Goal: Task Accomplishment & Management: Manage account settings

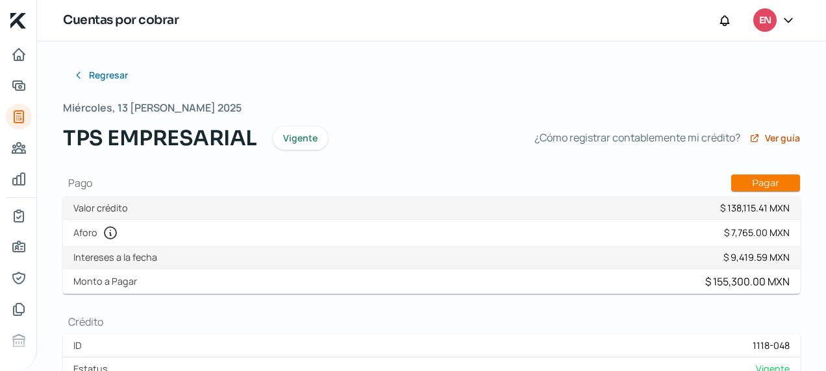
scroll to position [71, 0]
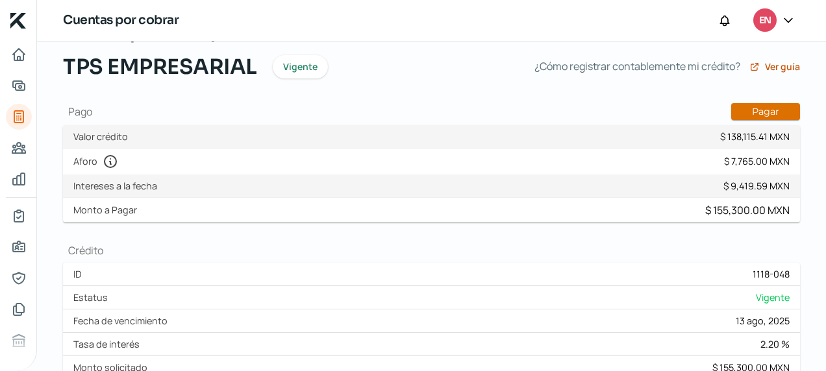
click at [756, 110] on button "Pagar" at bounding box center [765, 111] width 69 height 17
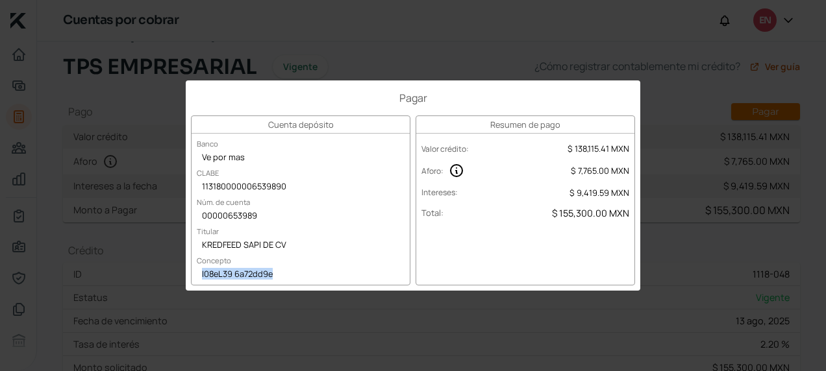
copy div "I08eL39 6a72dd9e"
click at [284, 267] on div "I08eL39 6a72dd9e" at bounding box center [300, 274] width 218 height 19
click at [251, 304] on div "Pagar Cuenta depósito Banco Ve por mas [PERSON_NAME] 113180000006539890 Núm. de…" at bounding box center [413, 185] width 826 height 371
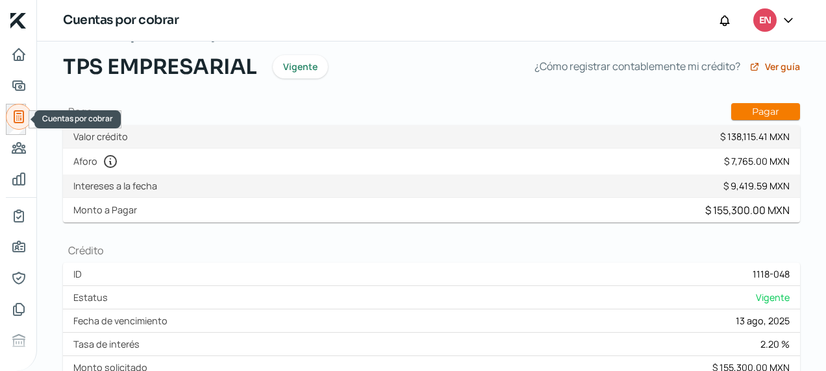
click at [14, 116] on icon "Cuentas por cobrar" at bounding box center [18, 117] width 9 height 12
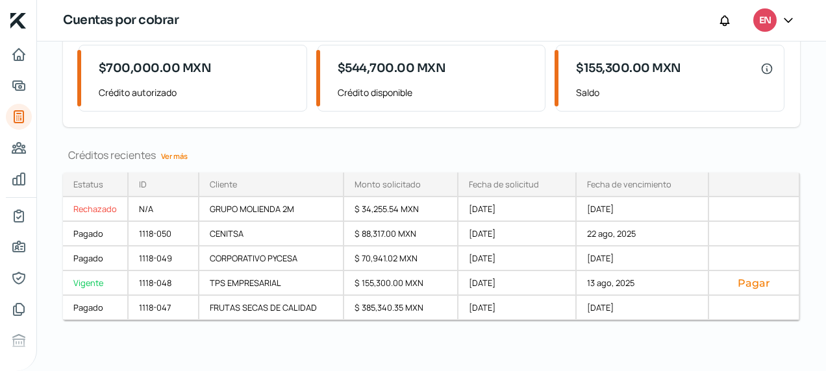
scroll to position [110, 0]
click at [13, 55] on icon "Inicio" at bounding box center [19, 55] width 12 height 12
